Goal: Transaction & Acquisition: Purchase product/service

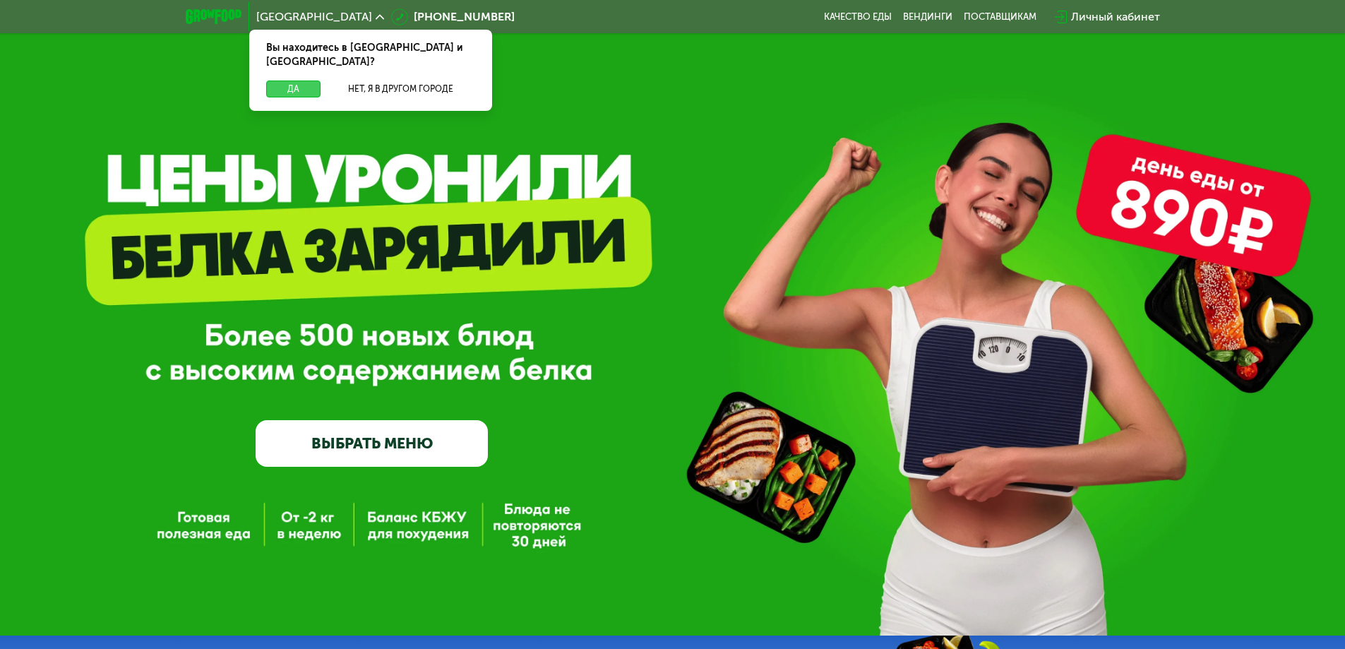
click at [298, 81] on button "Да" at bounding box center [293, 89] width 54 height 17
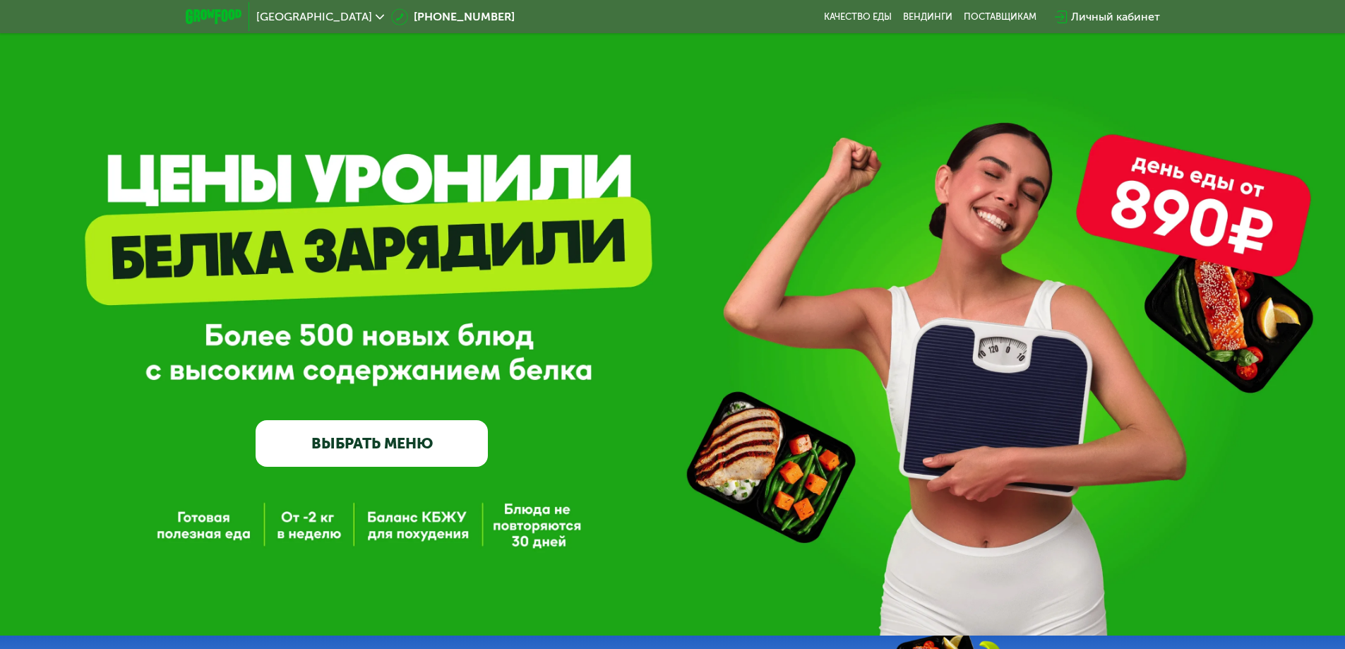
click at [388, 443] on link "ВЫБРАТЬ МЕНЮ" at bounding box center [372, 443] width 232 height 47
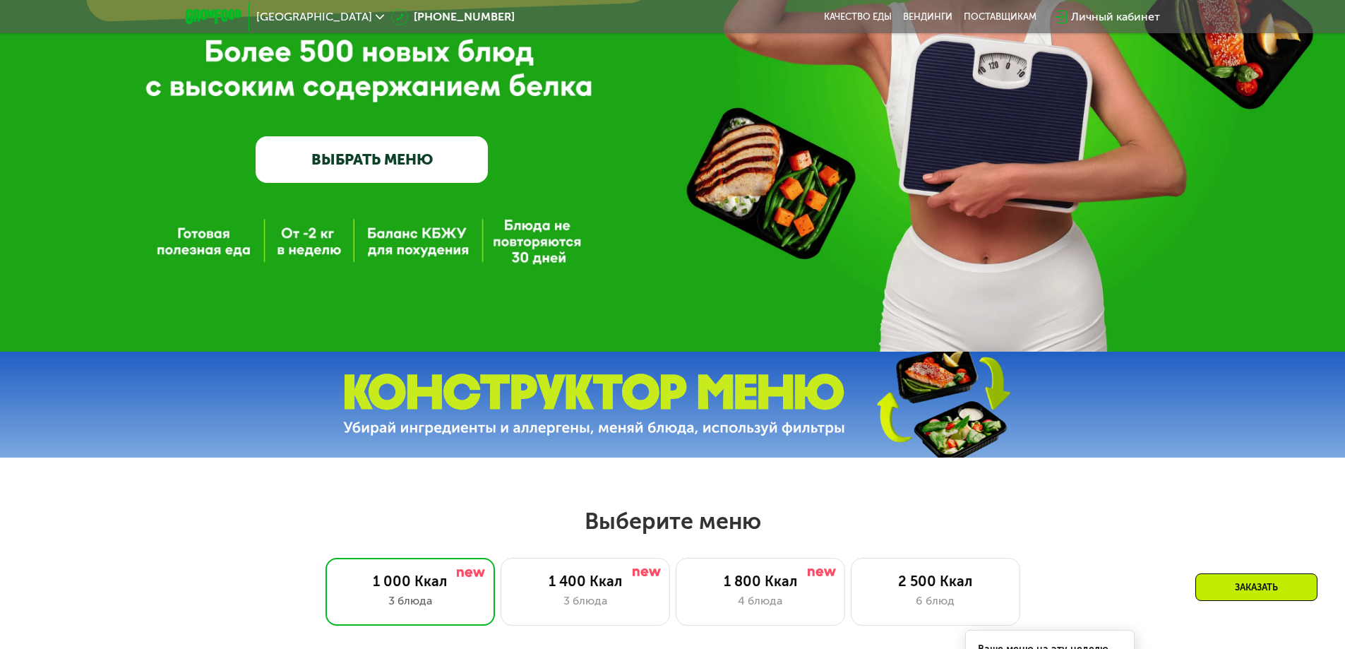
scroll to position [165, 0]
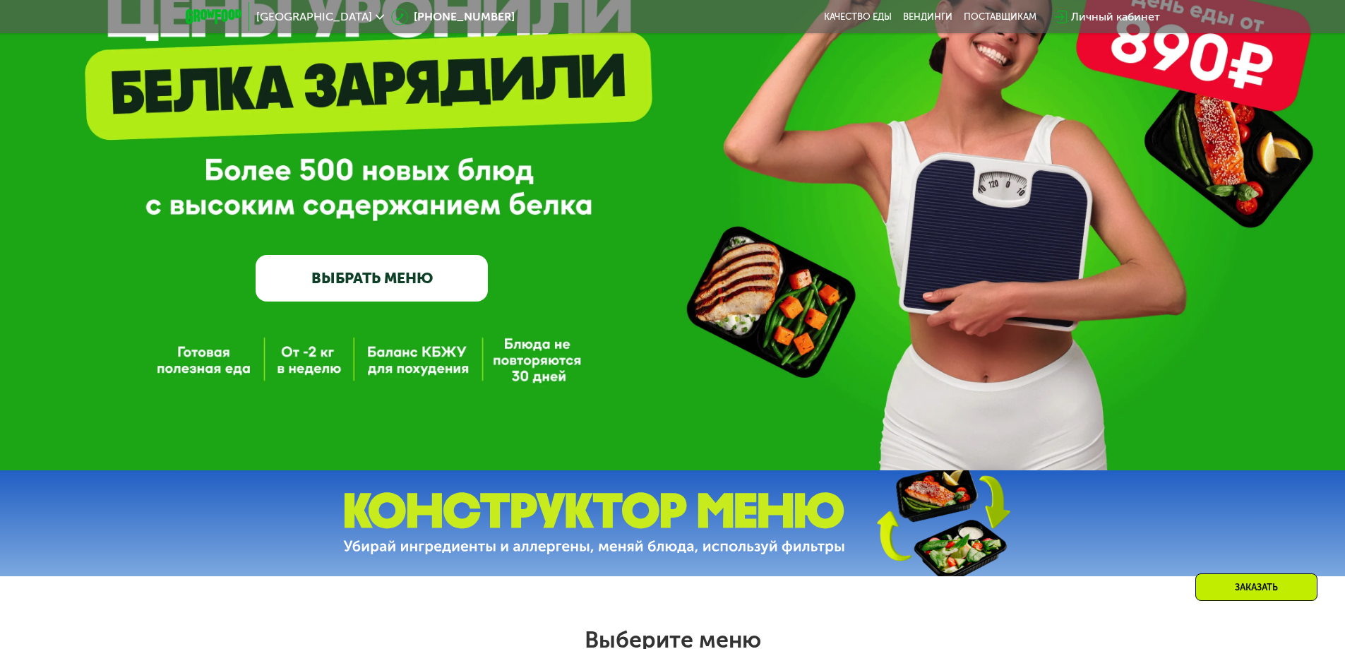
click at [340, 273] on link "ВЫБРАТЬ МЕНЮ" at bounding box center [372, 278] width 232 height 47
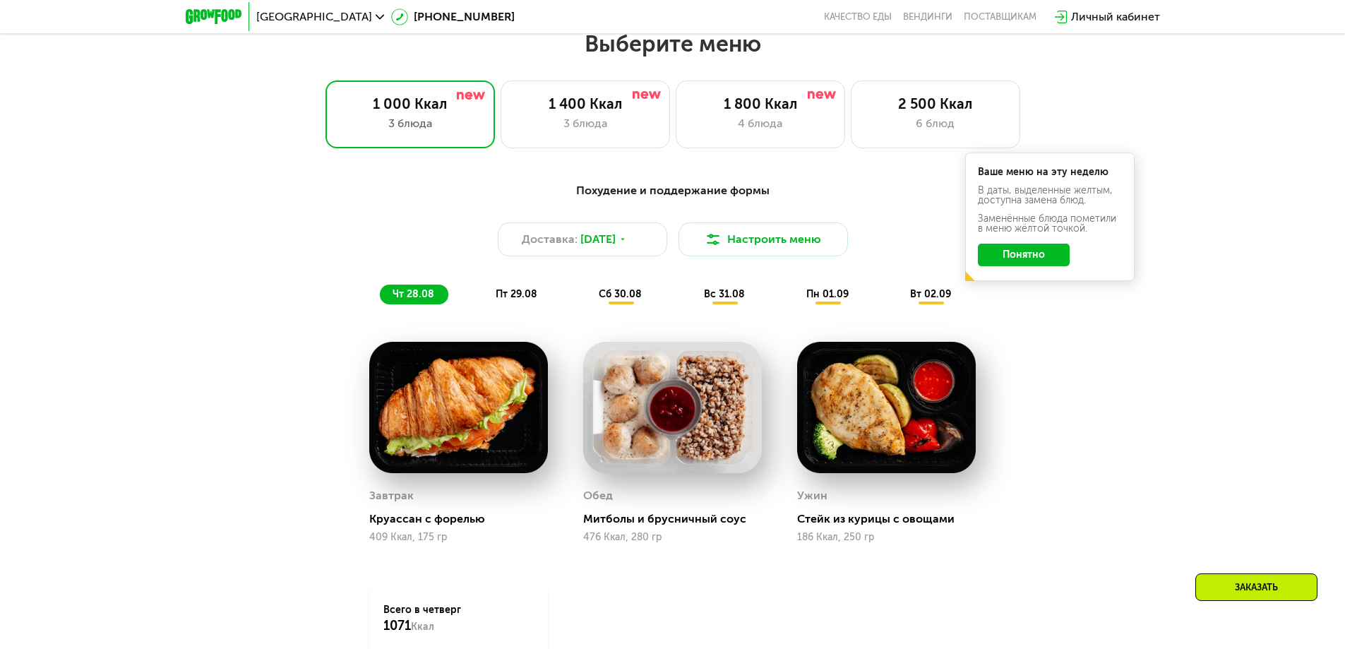
scroll to position [763, 0]
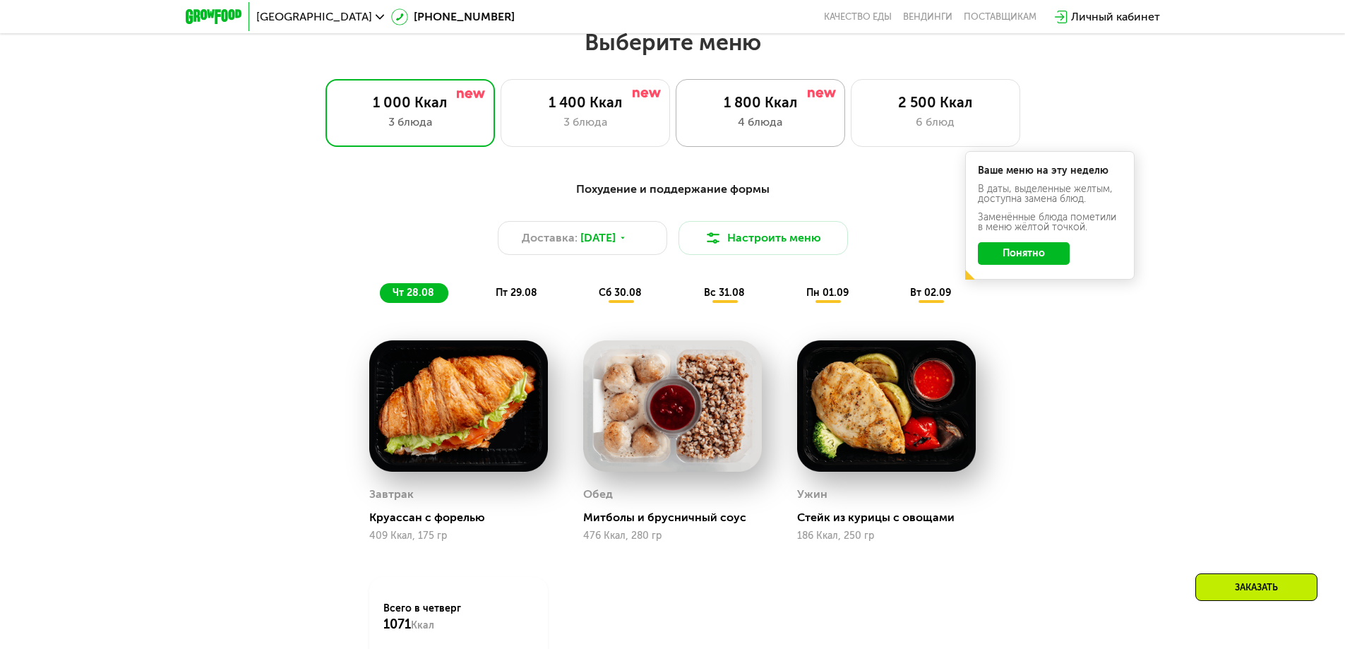
click at [738, 120] on div "4 блюда" at bounding box center [761, 122] width 140 height 17
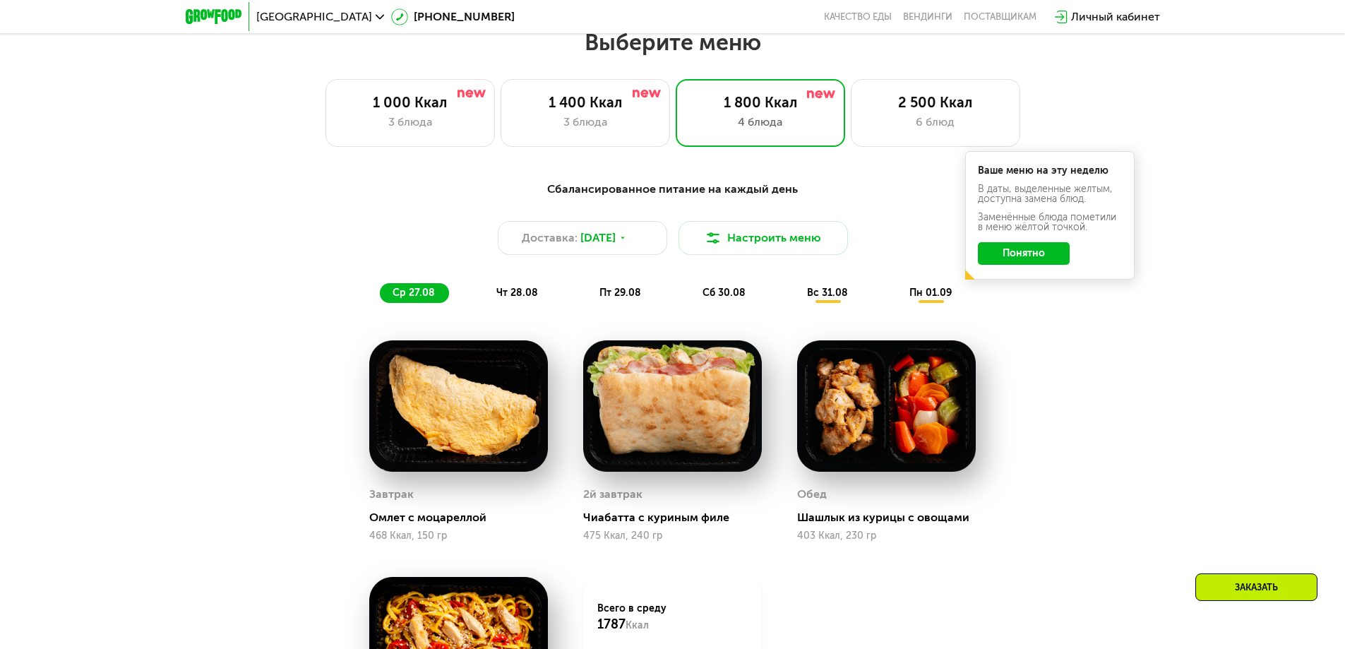
click at [1004, 256] on button "Понятно" at bounding box center [1024, 253] width 92 height 23
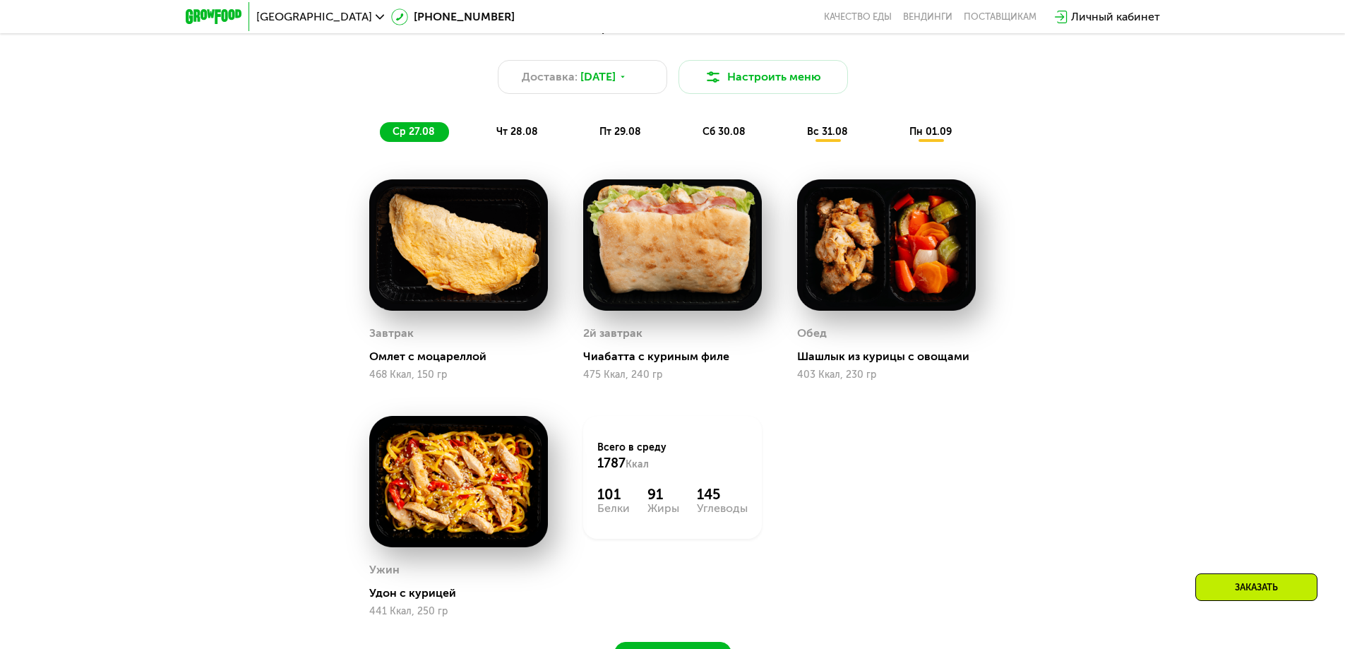
scroll to position [904, 0]
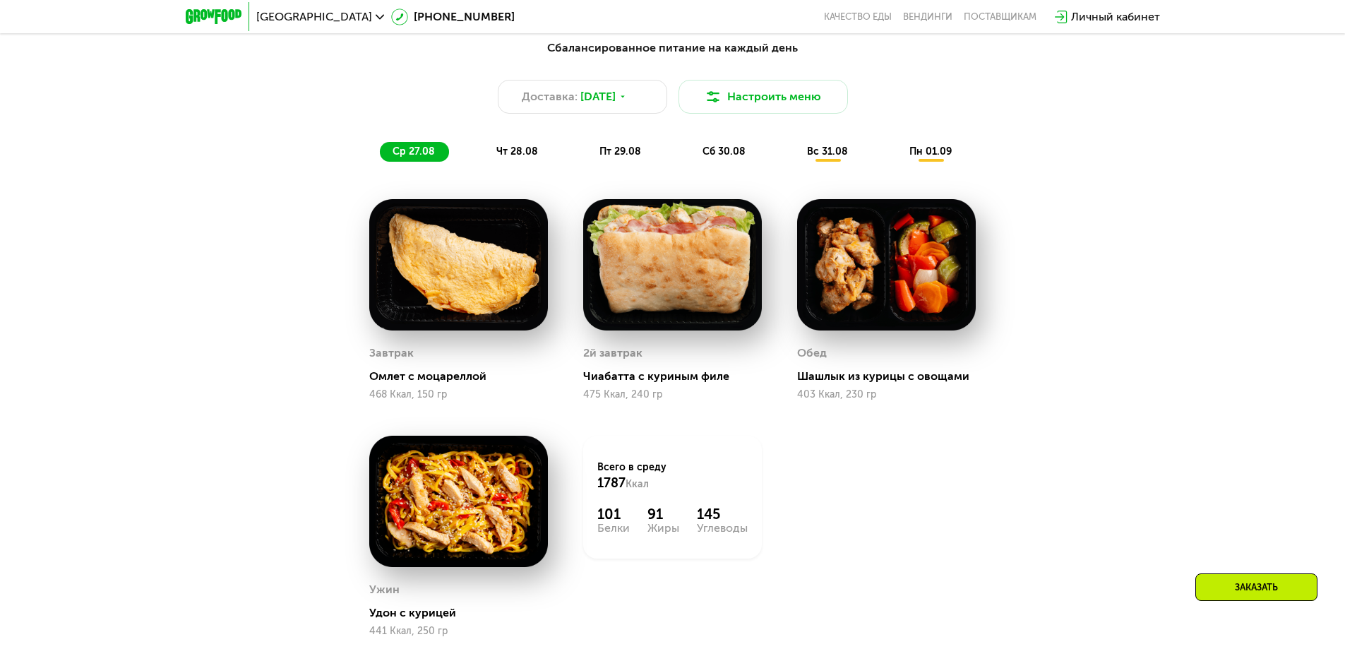
click at [498, 157] on span "чт 28.08" at bounding box center [517, 151] width 42 height 12
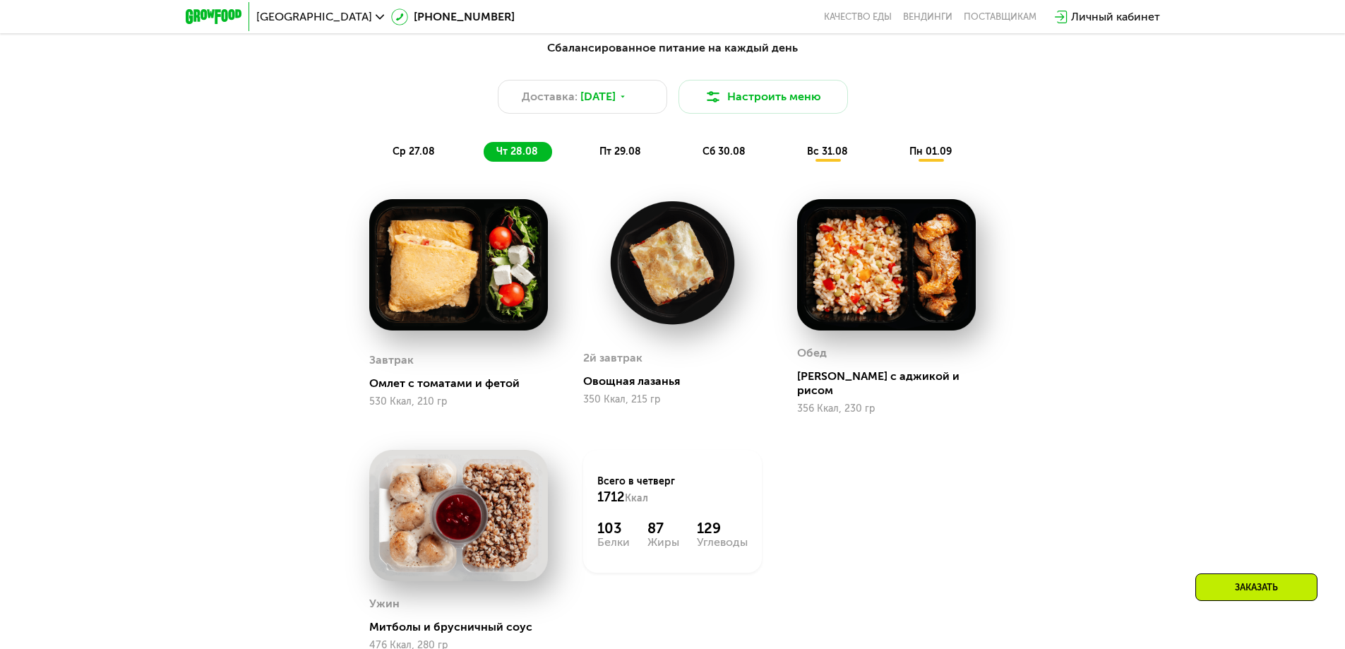
click at [403, 157] on span "ср 27.08" at bounding box center [414, 151] width 42 height 12
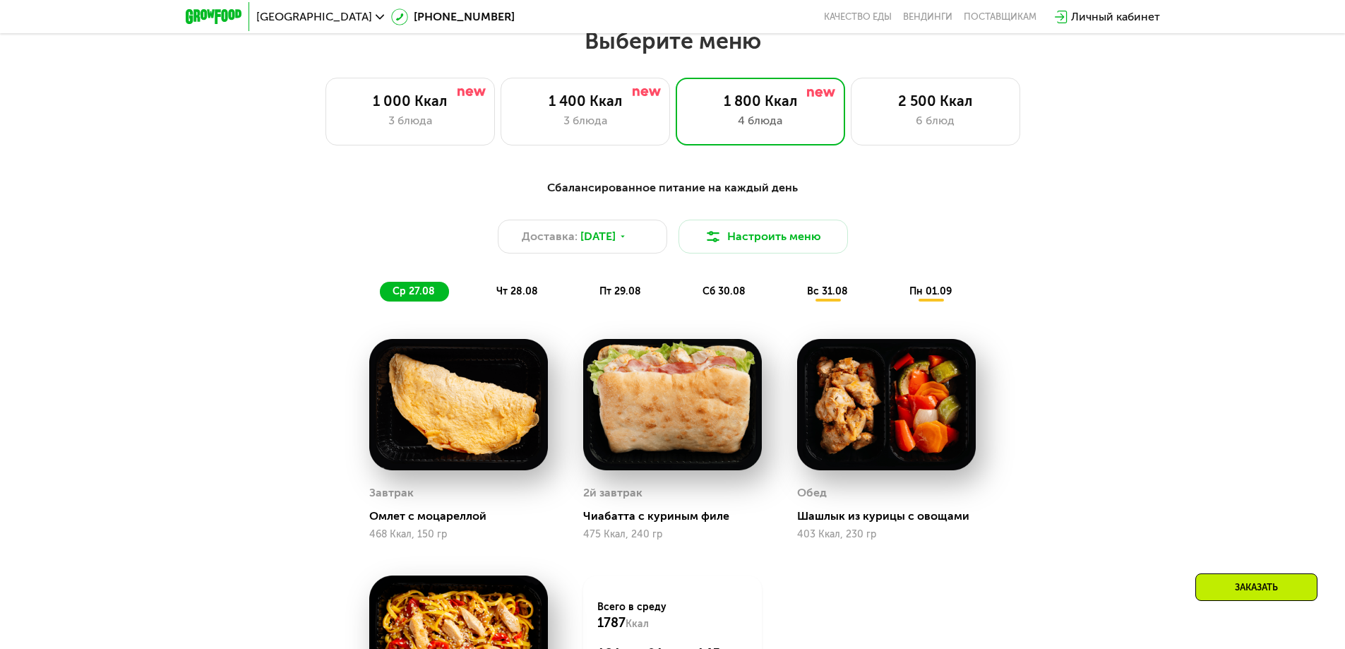
scroll to position [763, 0]
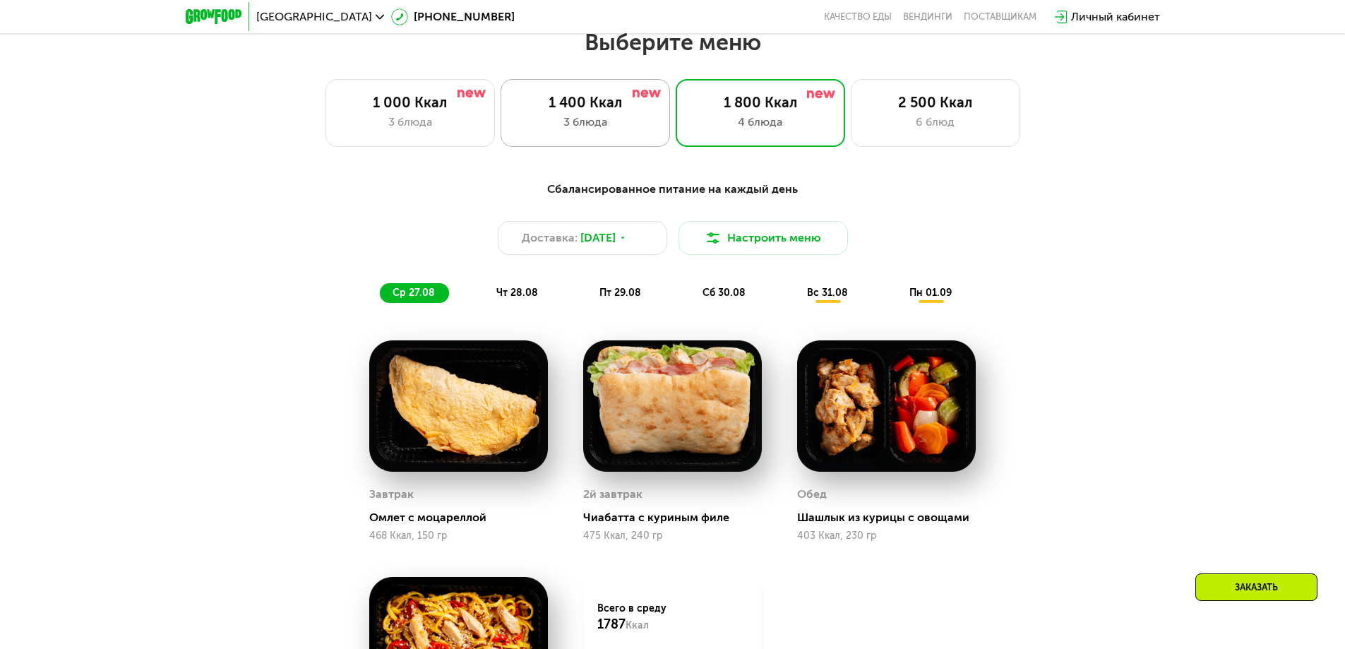
click at [602, 121] on div "3 блюда" at bounding box center [586, 122] width 140 height 17
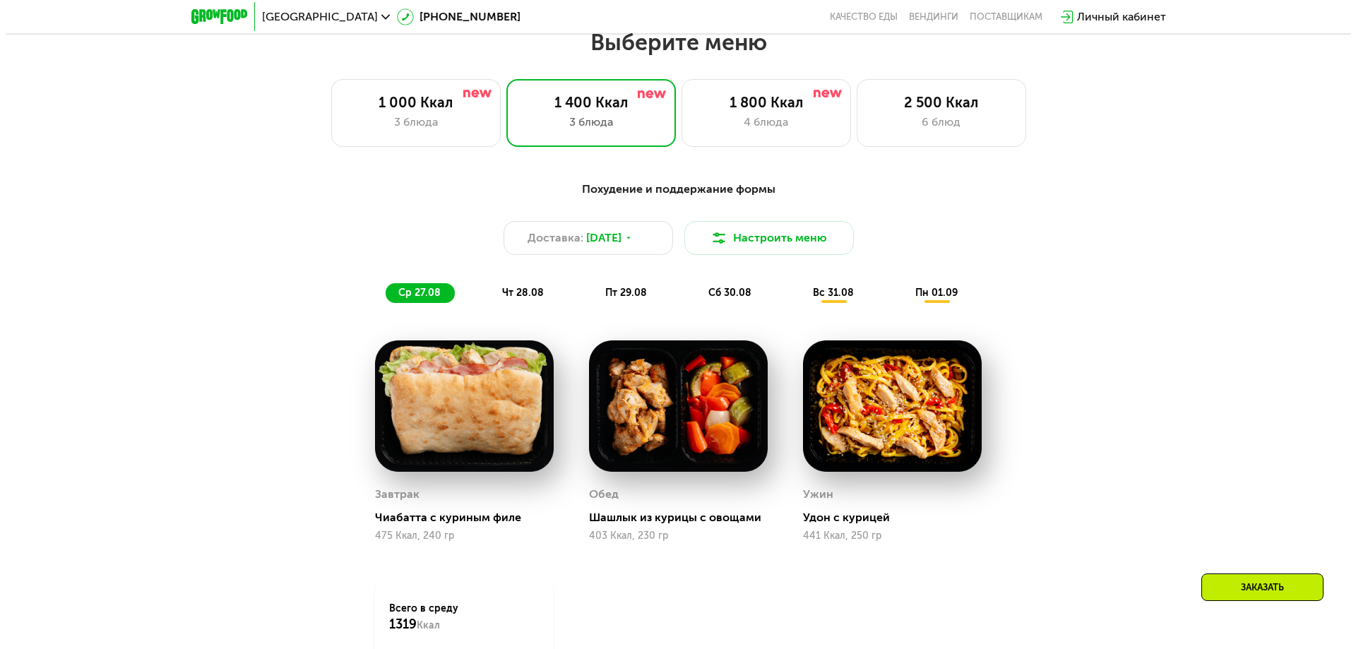
scroll to position [833, 0]
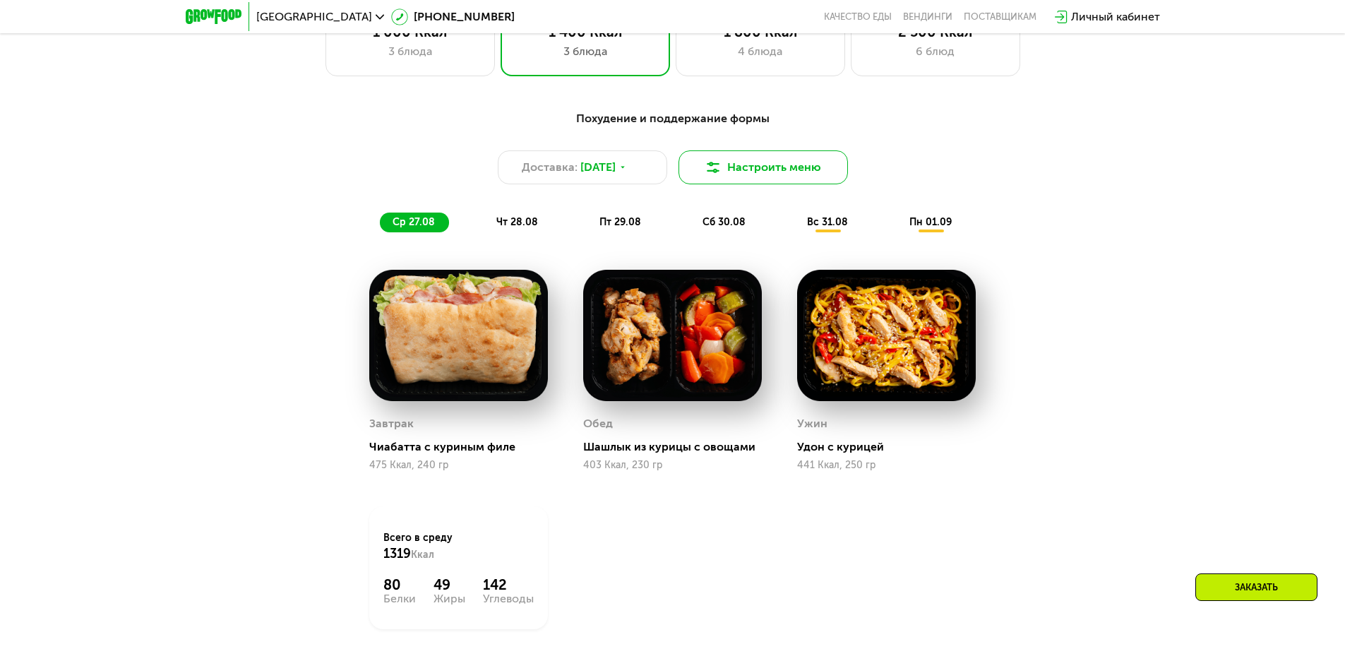
click at [758, 166] on button "Настроить меню" at bounding box center [763, 167] width 169 height 34
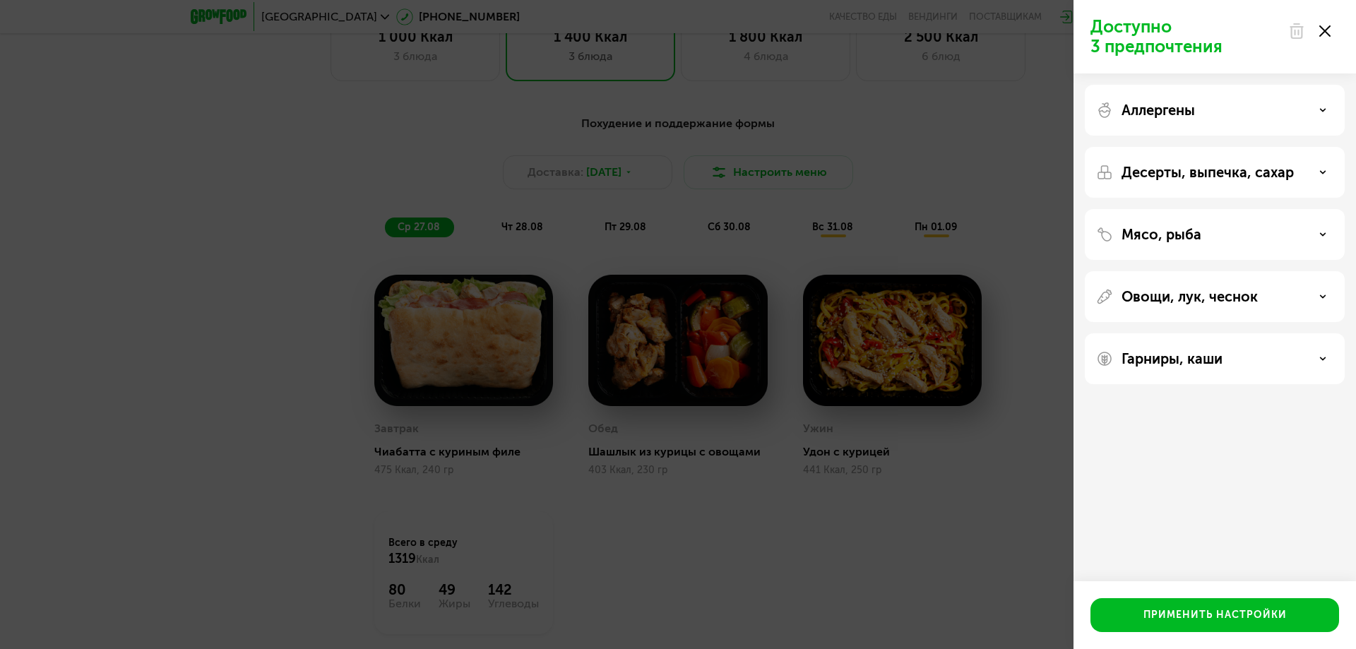
click at [1208, 297] on p "Овощи, лук, чеснок" at bounding box center [1189, 296] width 136 height 17
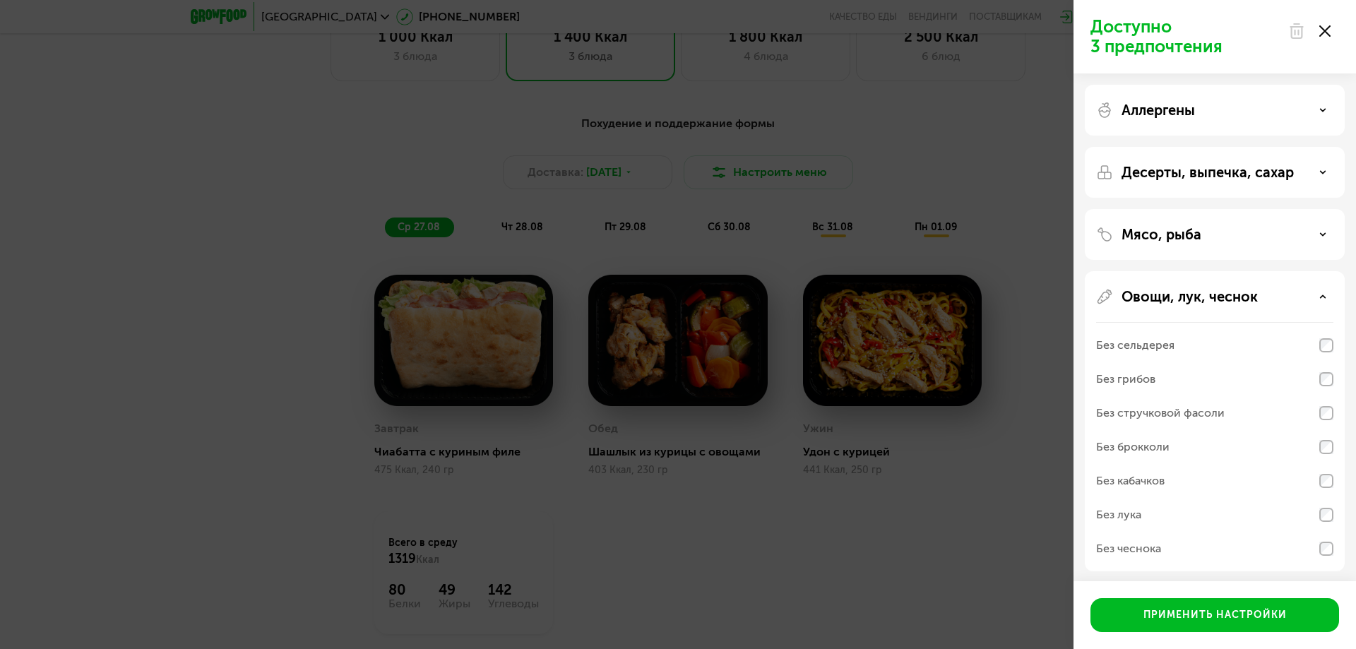
click at [1226, 532] on div "Без лука" at bounding box center [1214, 549] width 237 height 34
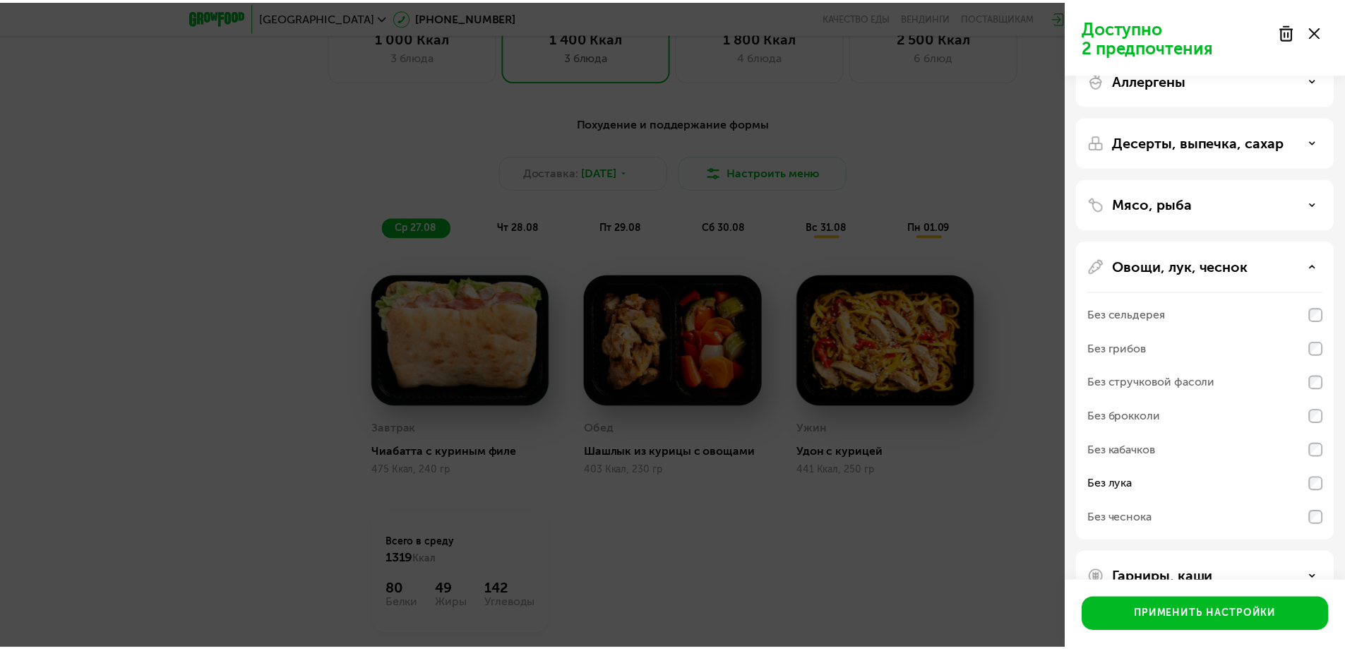
scroll to position [0, 0]
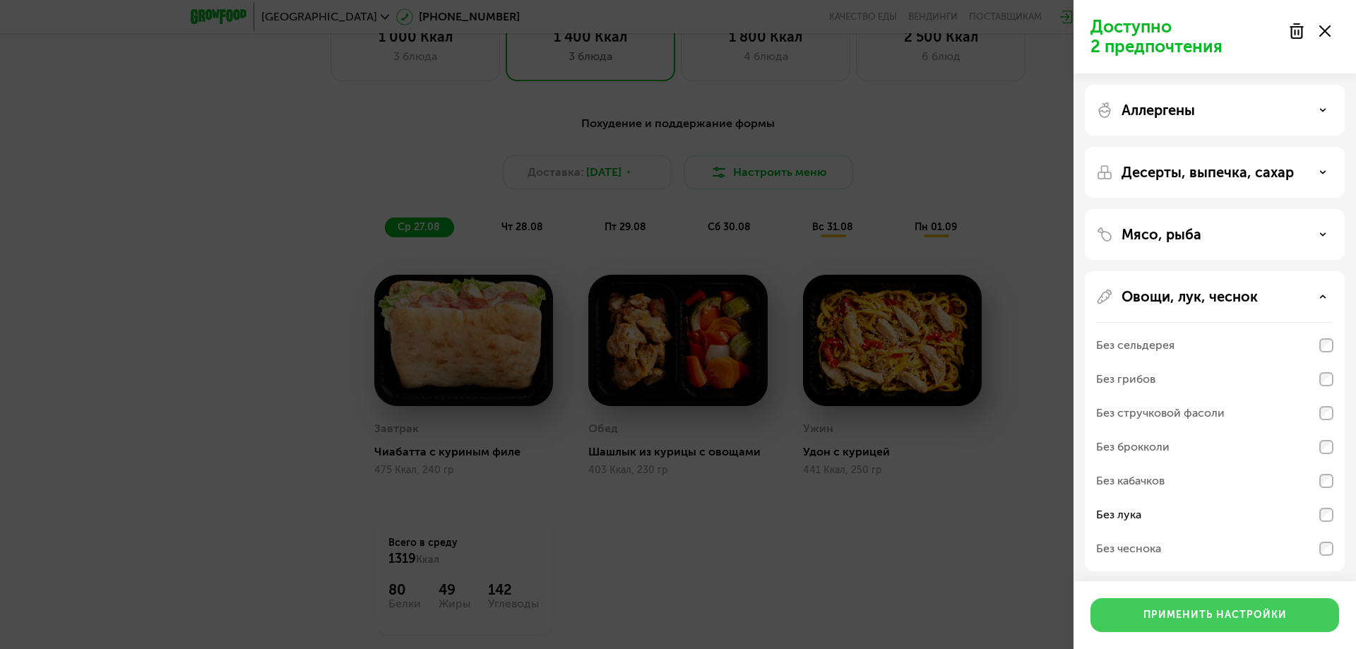
click at [1268, 612] on div "Применить настройки" at bounding box center [1214, 615] width 143 height 14
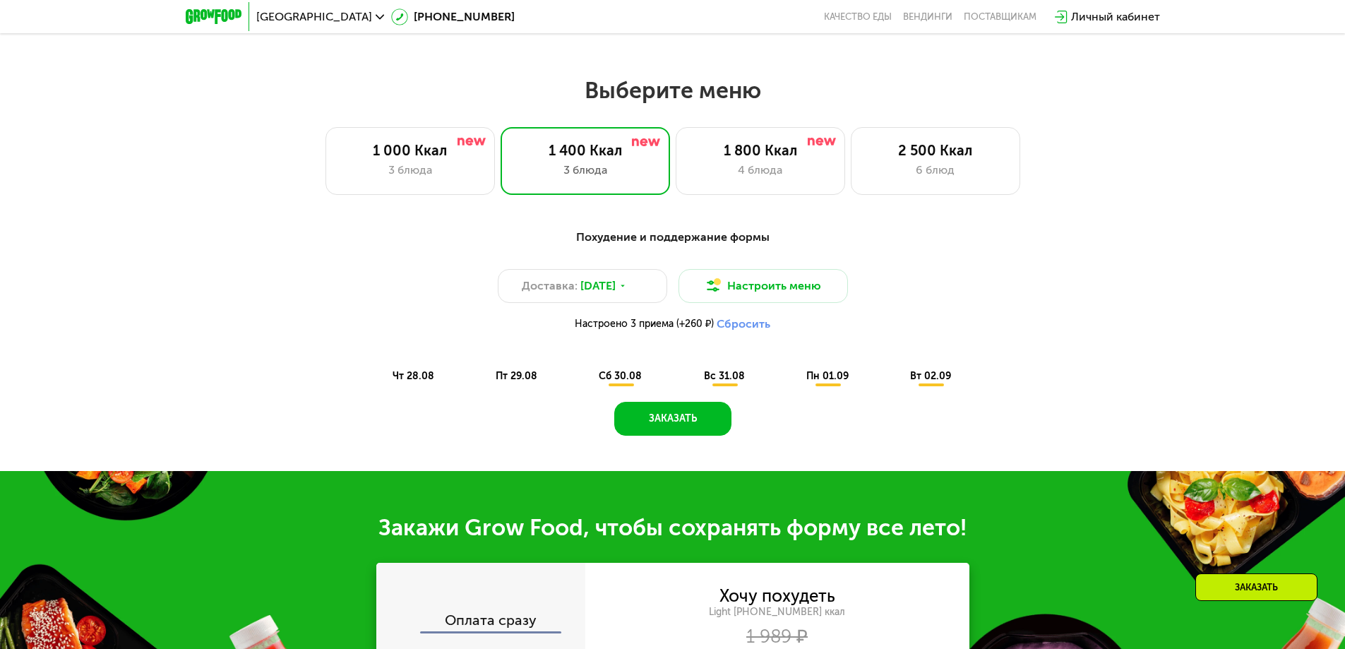
scroll to position [692, 0]
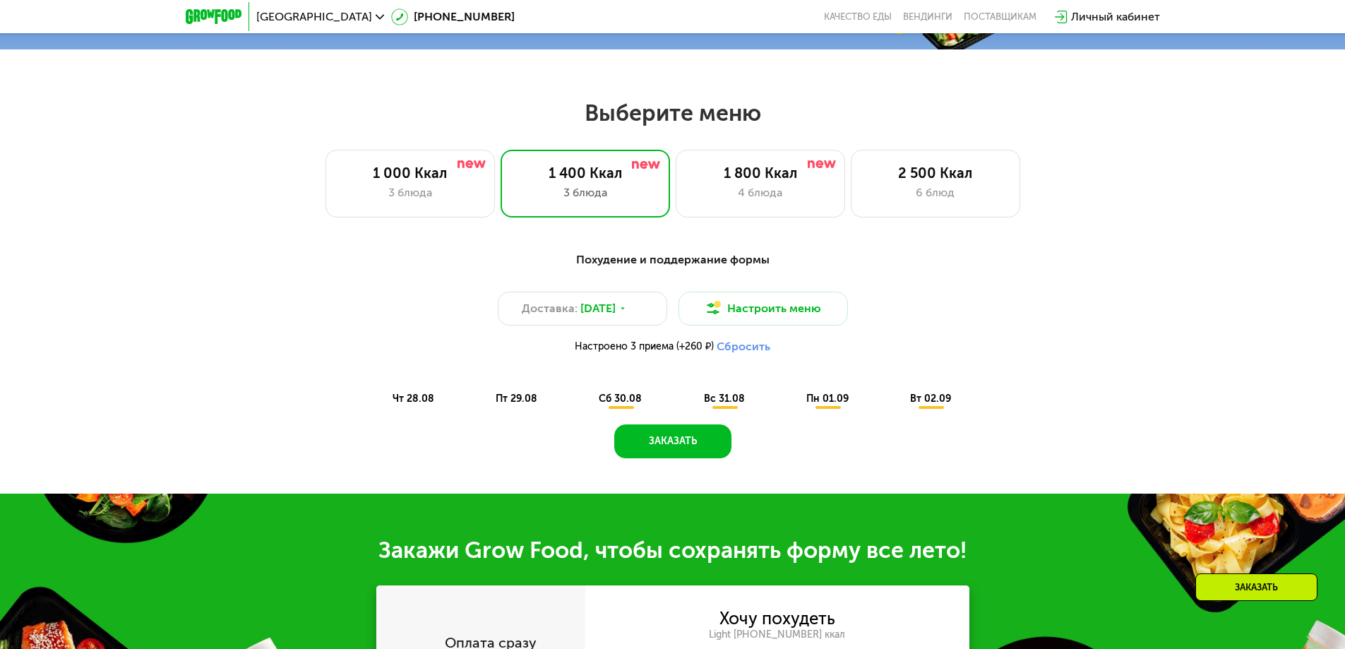
click at [416, 405] on span "чт 28.08" at bounding box center [414, 399] width 42 height 12
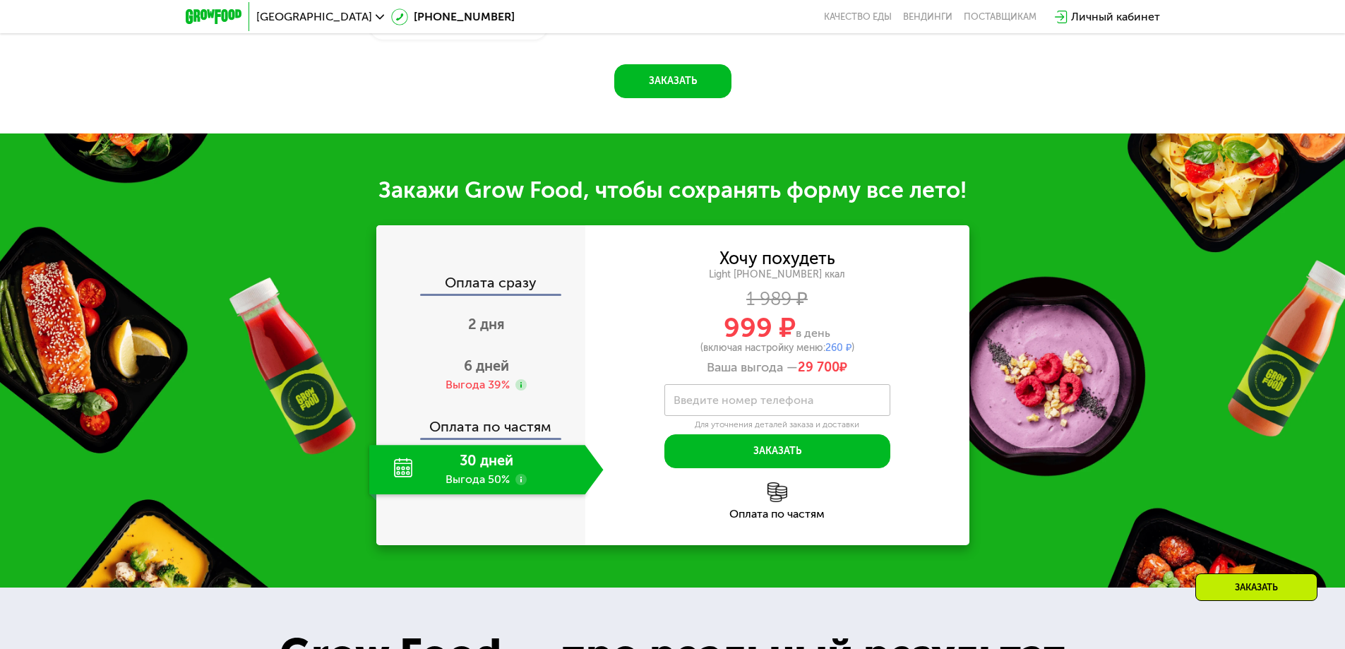
scroll to position [1328, 0]
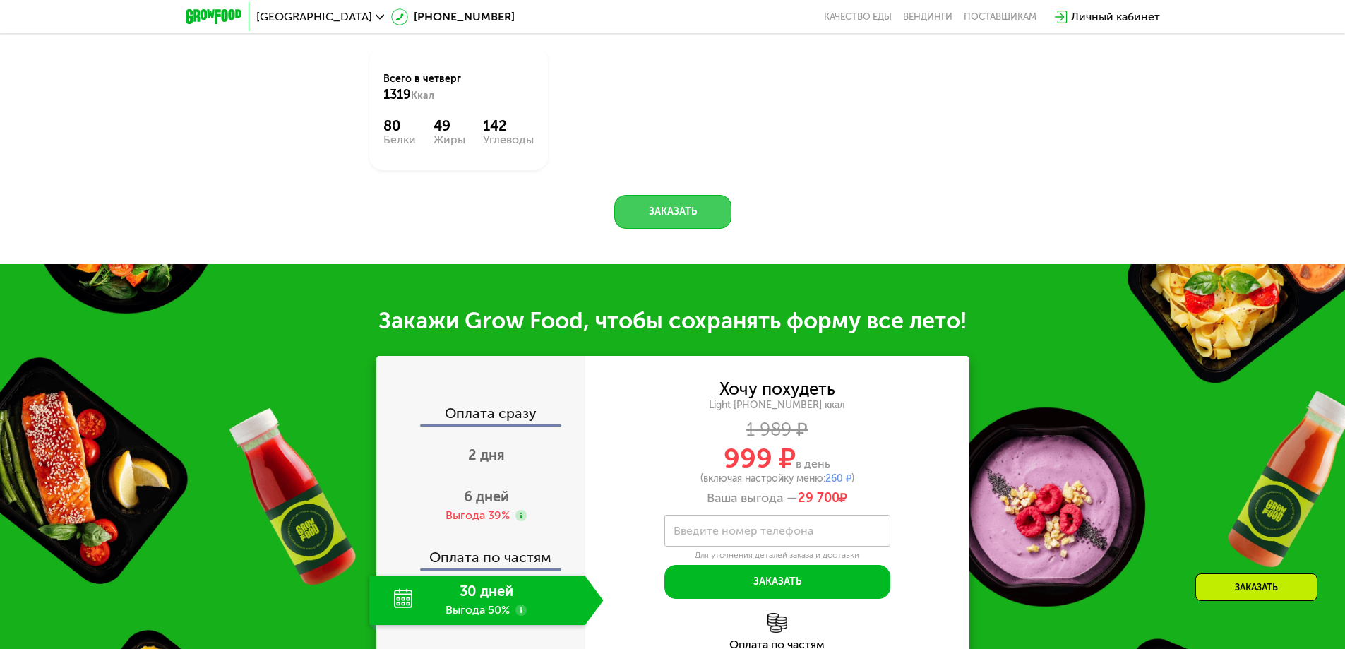
click at [667, 213] on button "Заказать" at bounding box center [672, 212] width 117 height 34
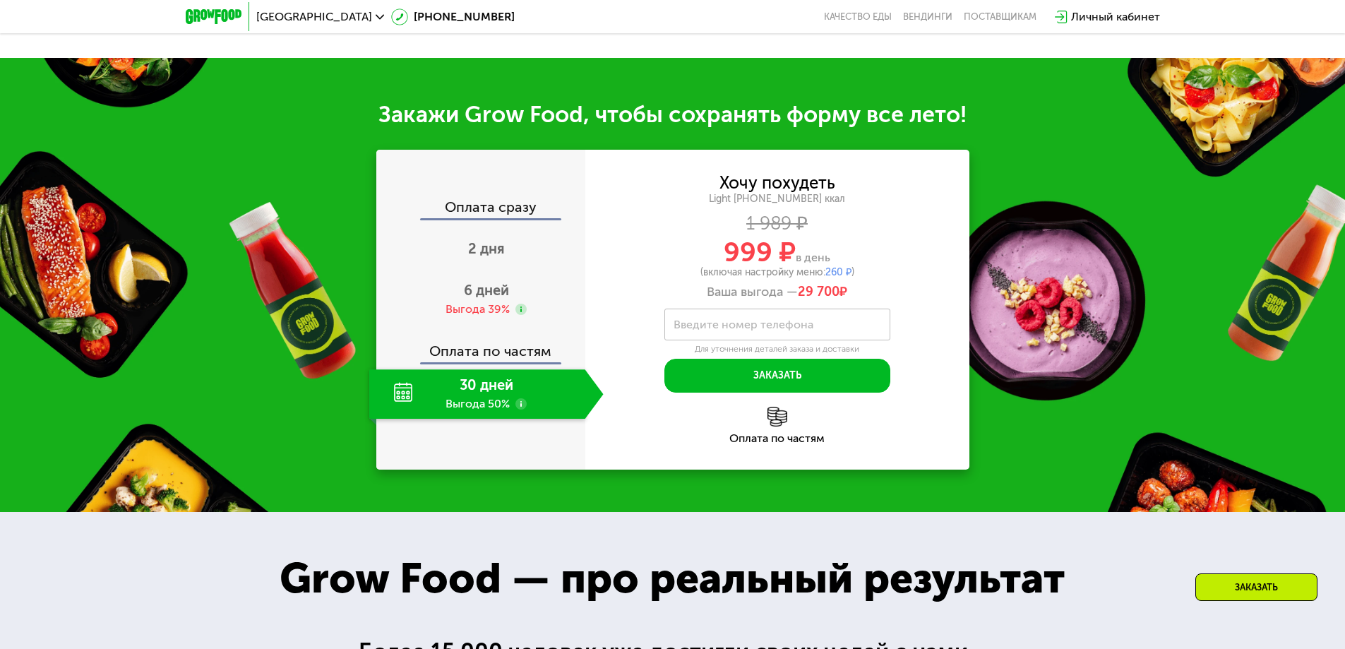
scroll to position [1597, 0]
